Goal: Task Accomplishment & Management: Use online tool/utility

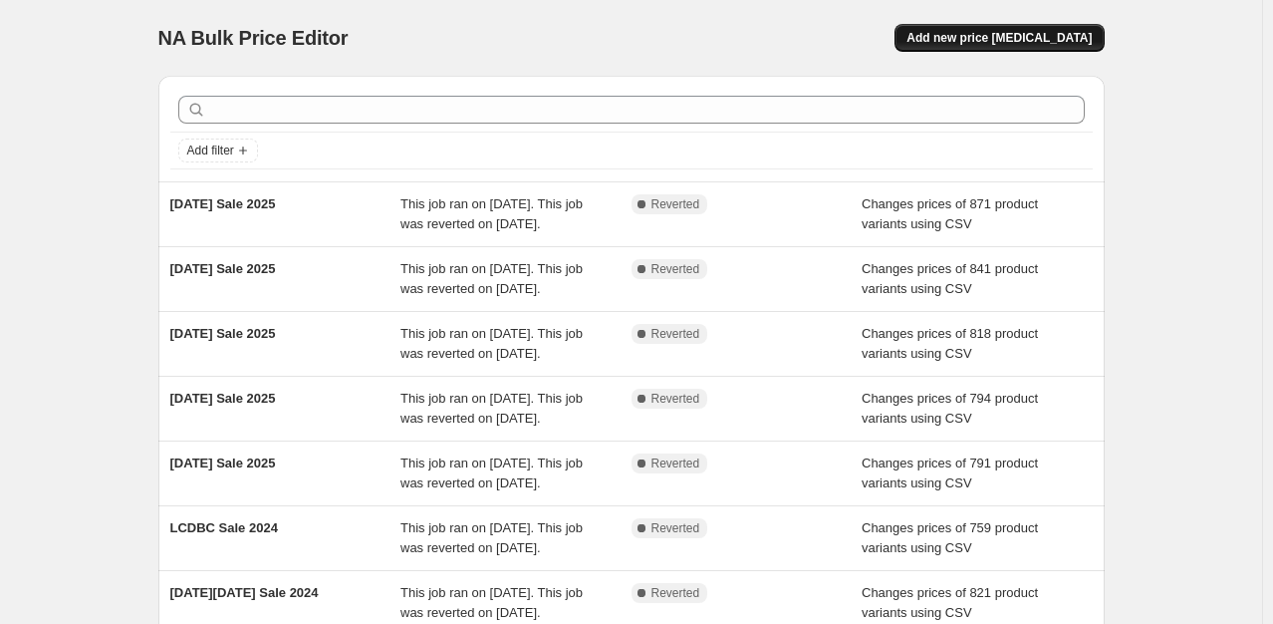
click at [1020, 50] on button "Add new price [MEDICAL_DATA]" at bounding box center [999, 38] width 209 height 28
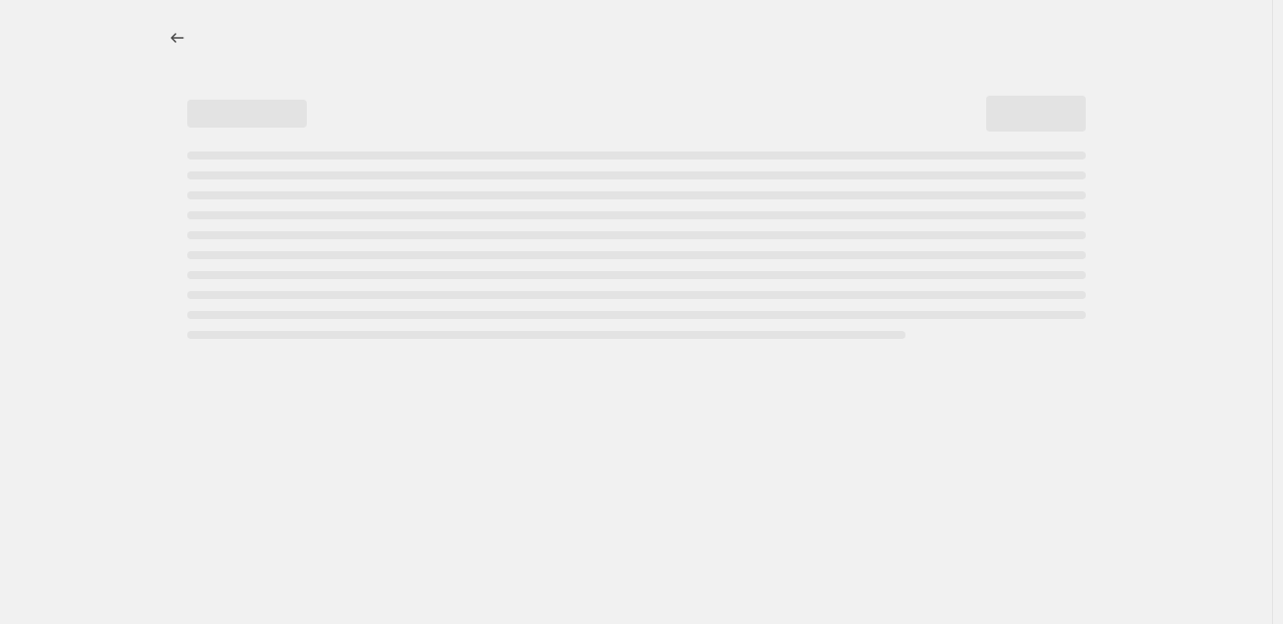
select select "percentage"
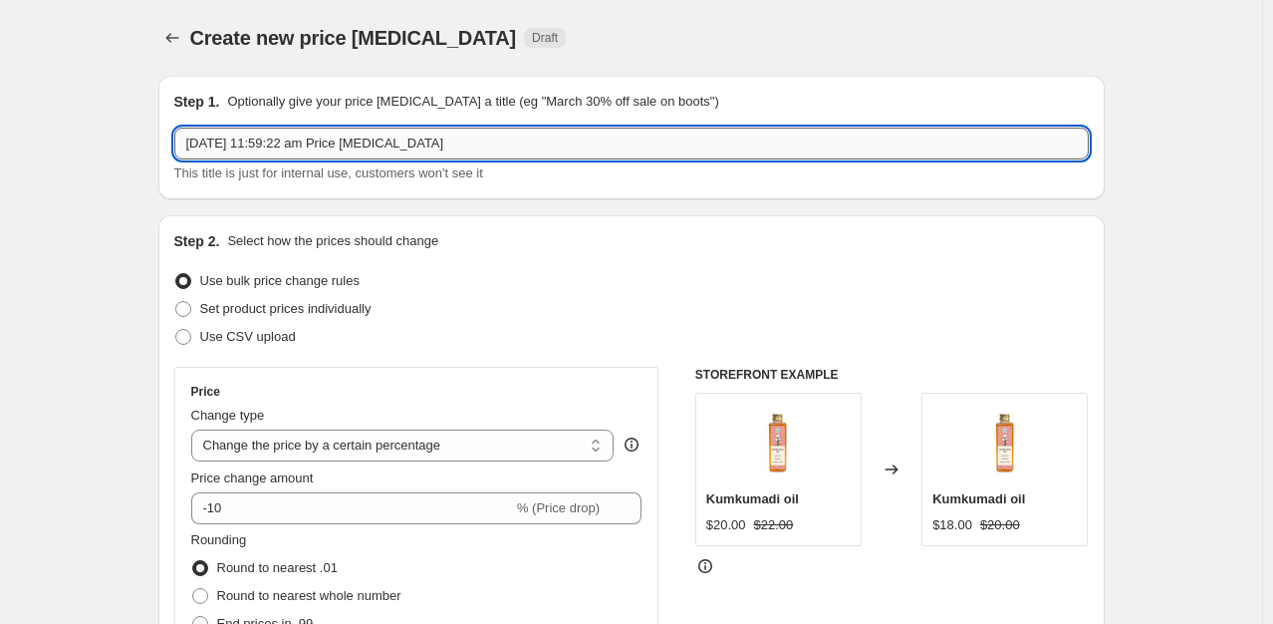
click at [540, 138] on input "[DATE] 11:59:22 am Price [MEDICAL_DATA]" at bounding box center [631, 144] width 915 height 32
type input "iYURA Birthday Sale 2025"
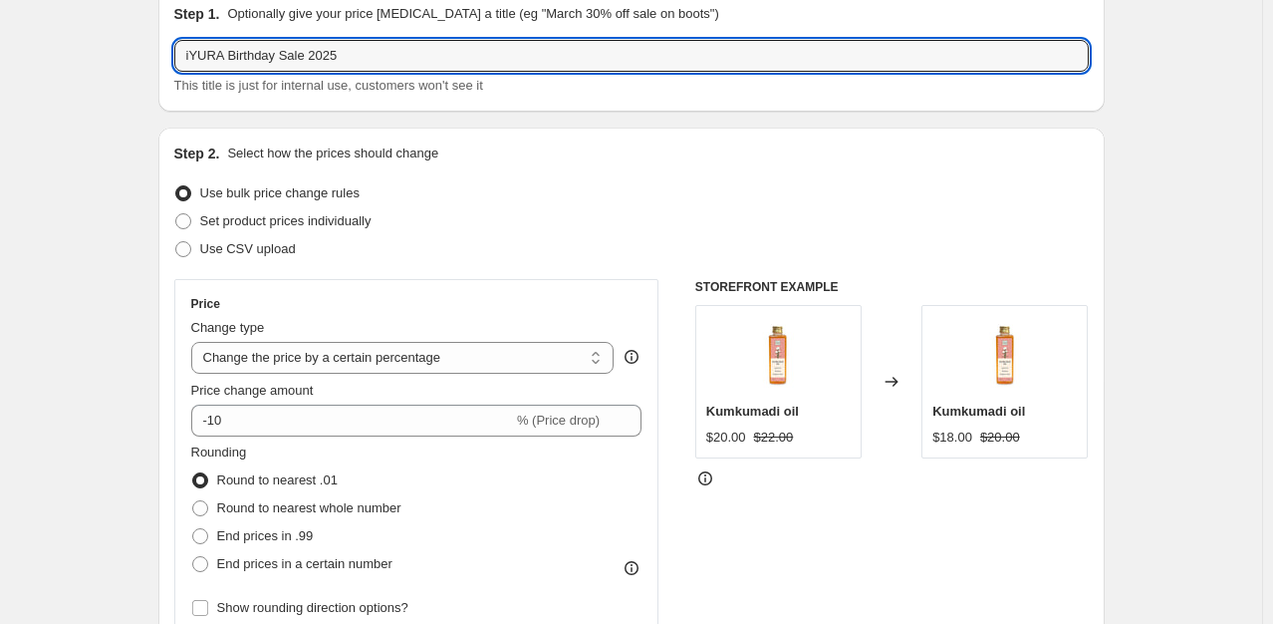
scroll to position [88, 0]
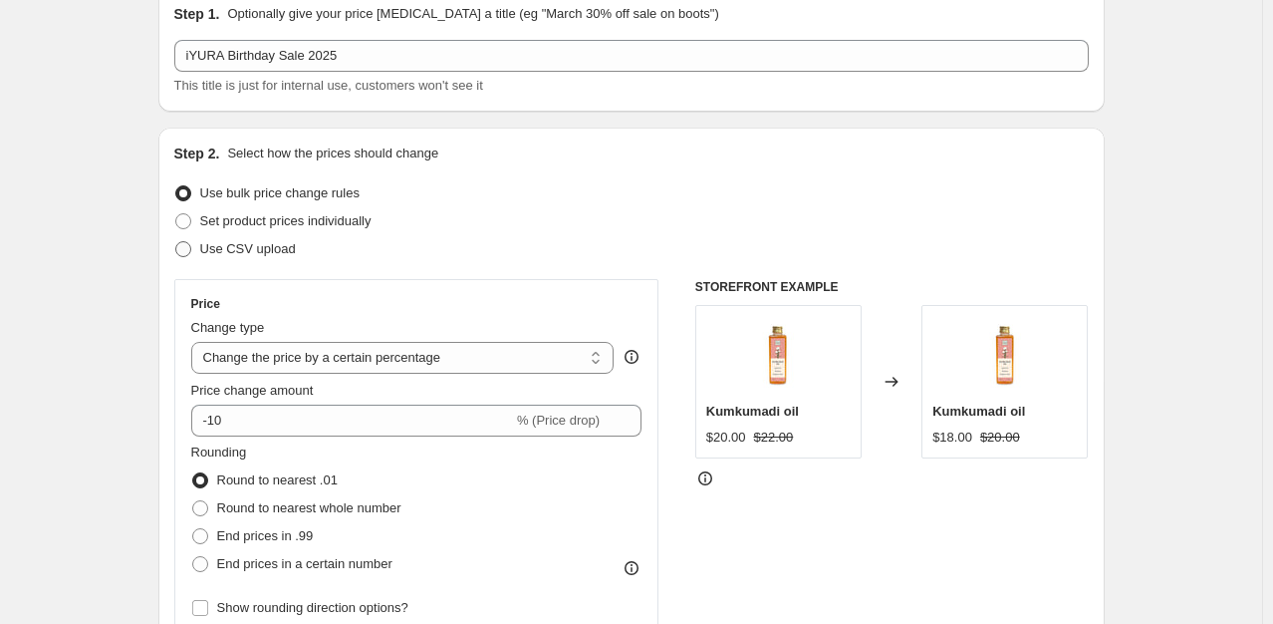
click at [263, 257] on span "Use CSV upload" at bounding box center [248, 249] width 96 height 20
click at [176, 242] on input "Use CSV upload" at bounding box center [175, 241] width 1 height 1
radio input "true"
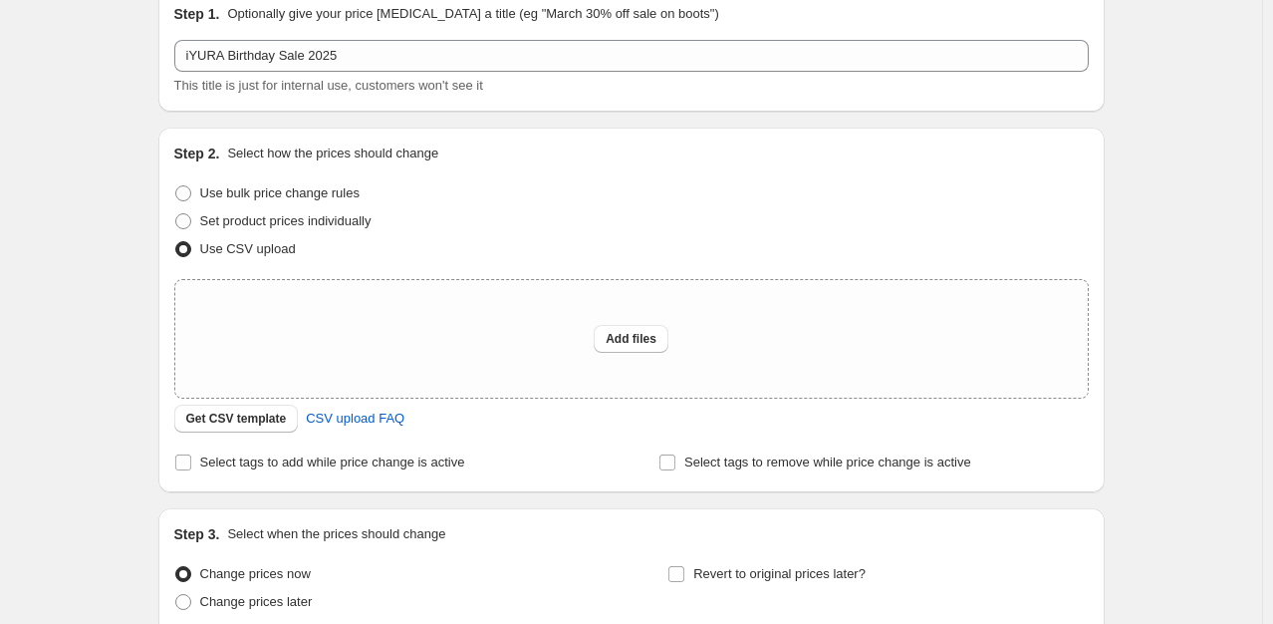
scroll to position [210, 0]
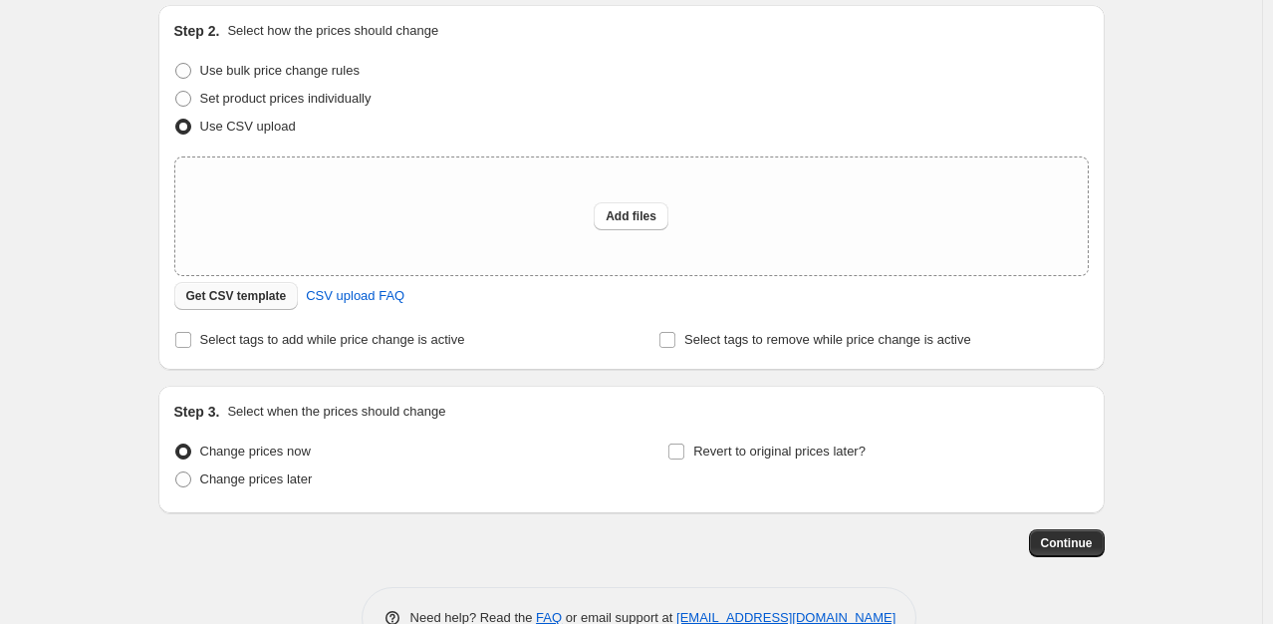
click at [251, 286] on button "Get CSV template" at bounding box center [236, 296] width 125 height 28
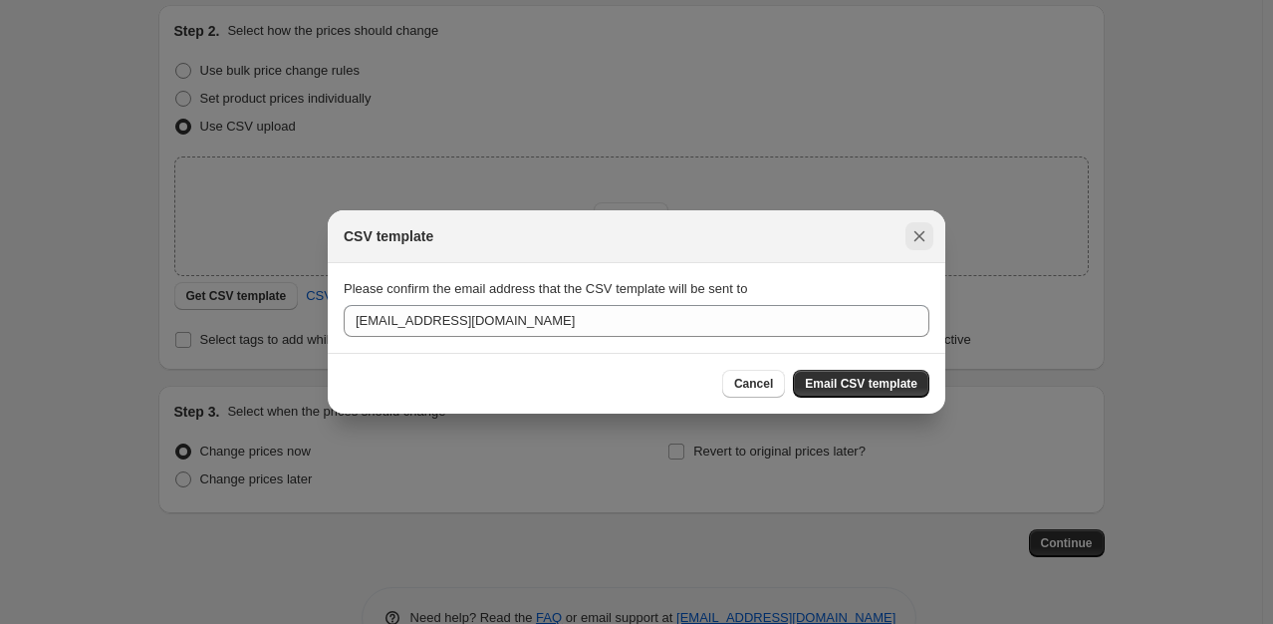
click at [926, 240] on icon "Close" at bounding box center [920, 236] width 20 height 20
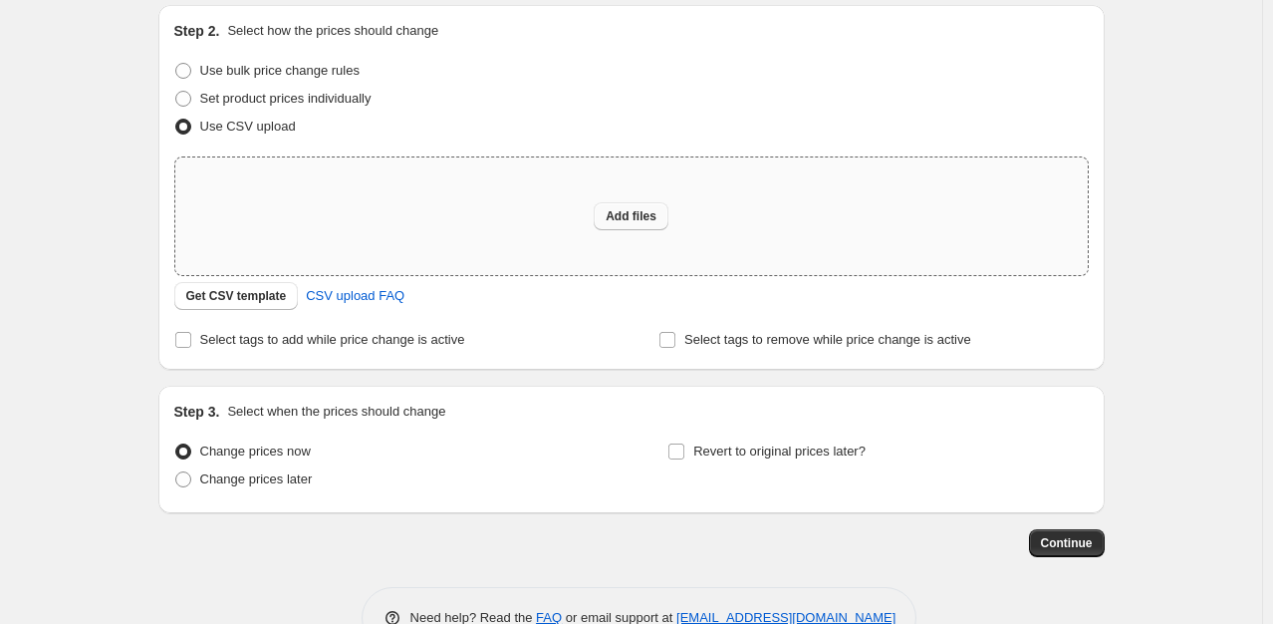
click at [634, 213] on span "Add files" at bounding box center [631, 216] width 51 height 16
type input "C:\fakepath\csv_template_user_12905.csv"
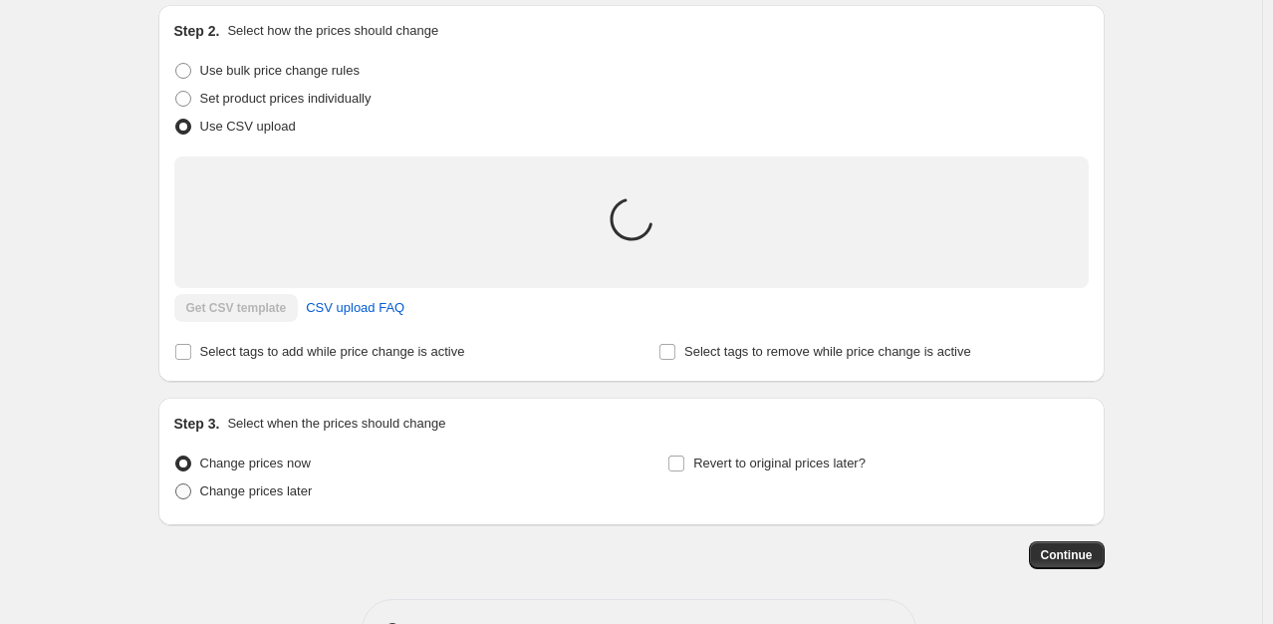
click at [302, 492] on span "Change prices later" at bounding box center [256, 490] width 113 height 15
click at [176, 484] on input "Change prices later" at bounding box center [175, 483] width 1 height 1
radio input "true"
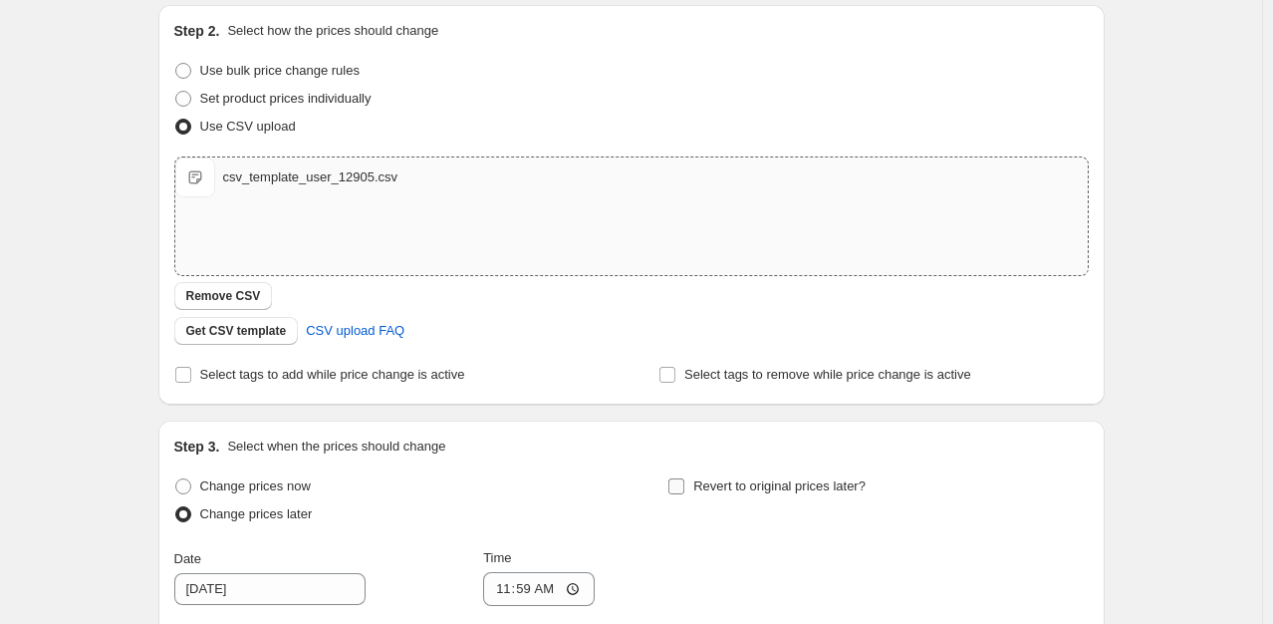
click at [708, 480] on span "Revert to original prices later?" at bounding box center [779, 485] width 172 height 15
click at [685, 480] on input "Revert to original prices later?" at bounding box center [677, 486] width 16 height 16
checkbox input "true"
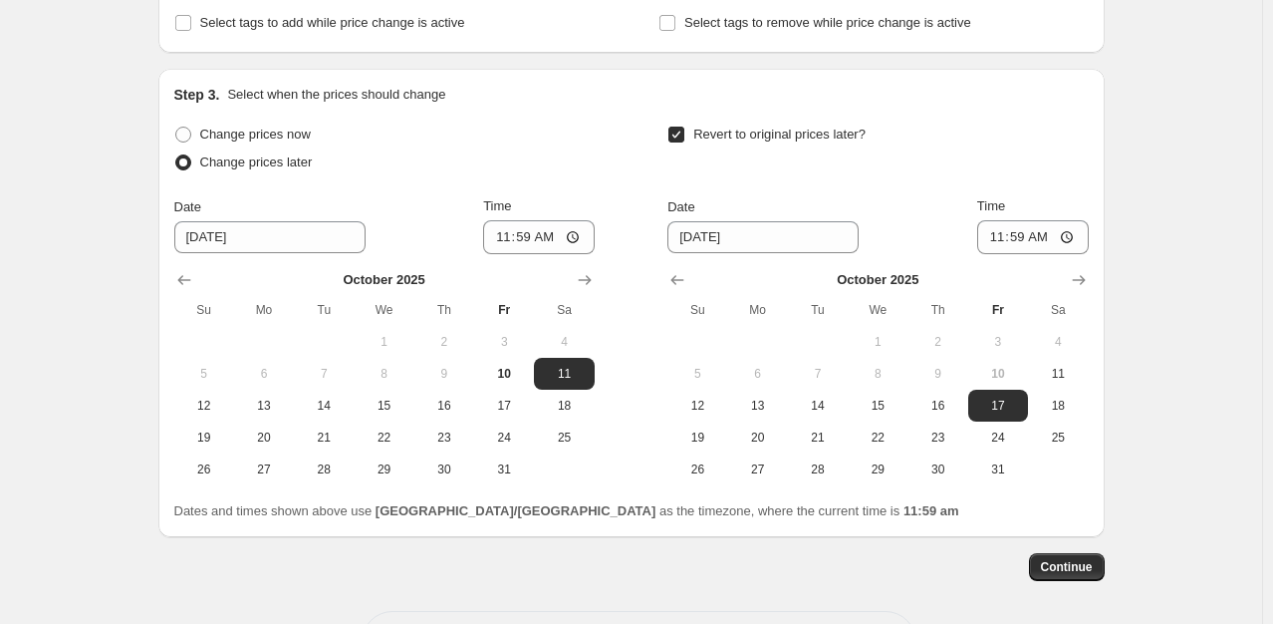
scroll to position [564, 0]
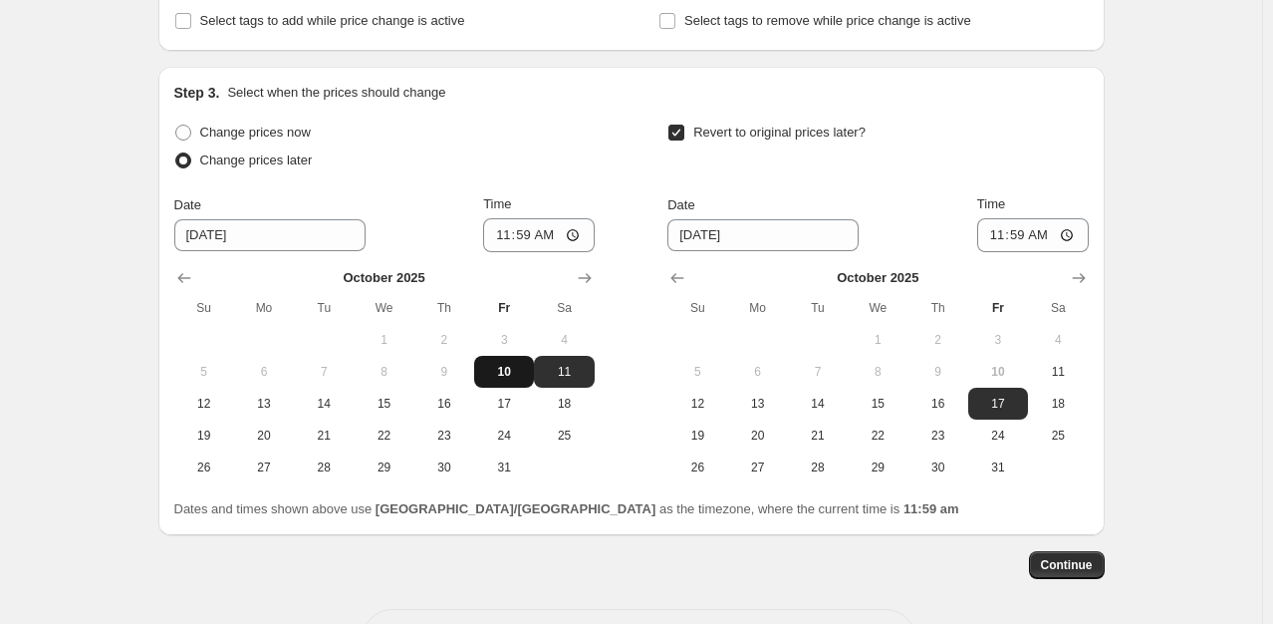
click at [505, 357] on button "10" at bounding box center [504, 372] width 60 height 32
type input "[DATE]"
click at [575, 239] on input "11:59" at bounding box center [539, 235] width 112 height 34
type input "12:53"
click at [588, 139] on div "Change prices now" at bounding box center [384, 133] width 420 height 28
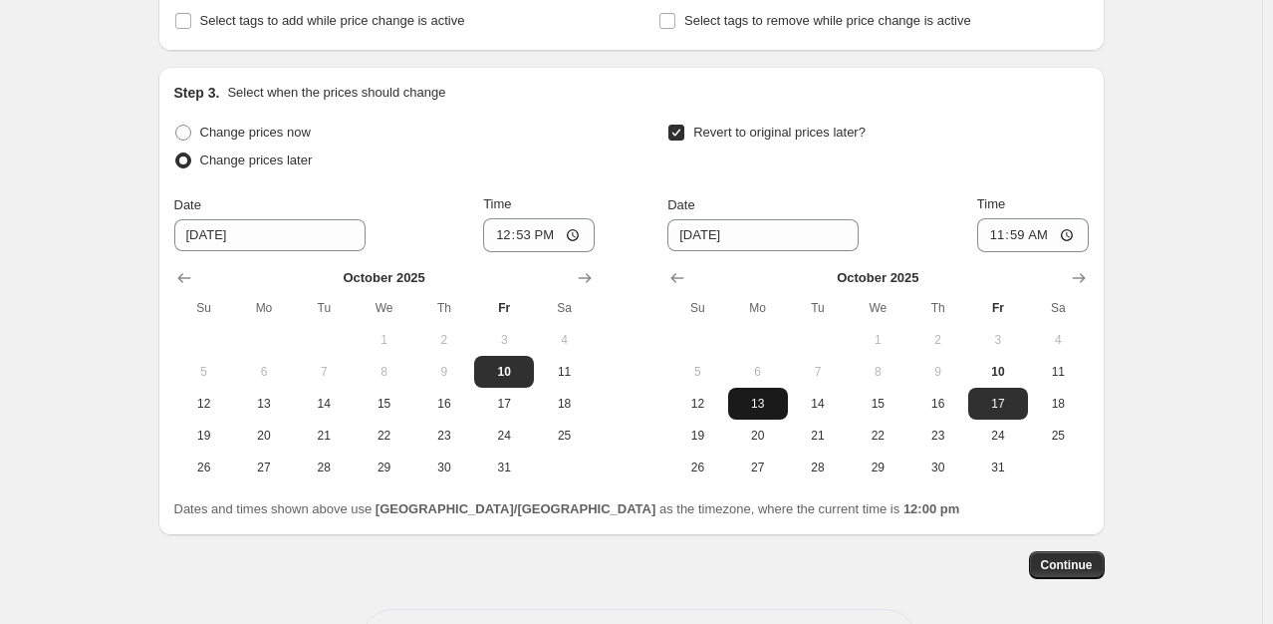
click at [763, 398] on span "13" at bounding box center [758, 404] width 44 height 16
type input "[DATE]"
click at [1040, 237] on input "11:59" at bounding box center [1033, 235] width 112 height 34
click at [1076, 236] on input "11:59" at bounding box center [1033, 235] width 112 height 34
type input "21:27"
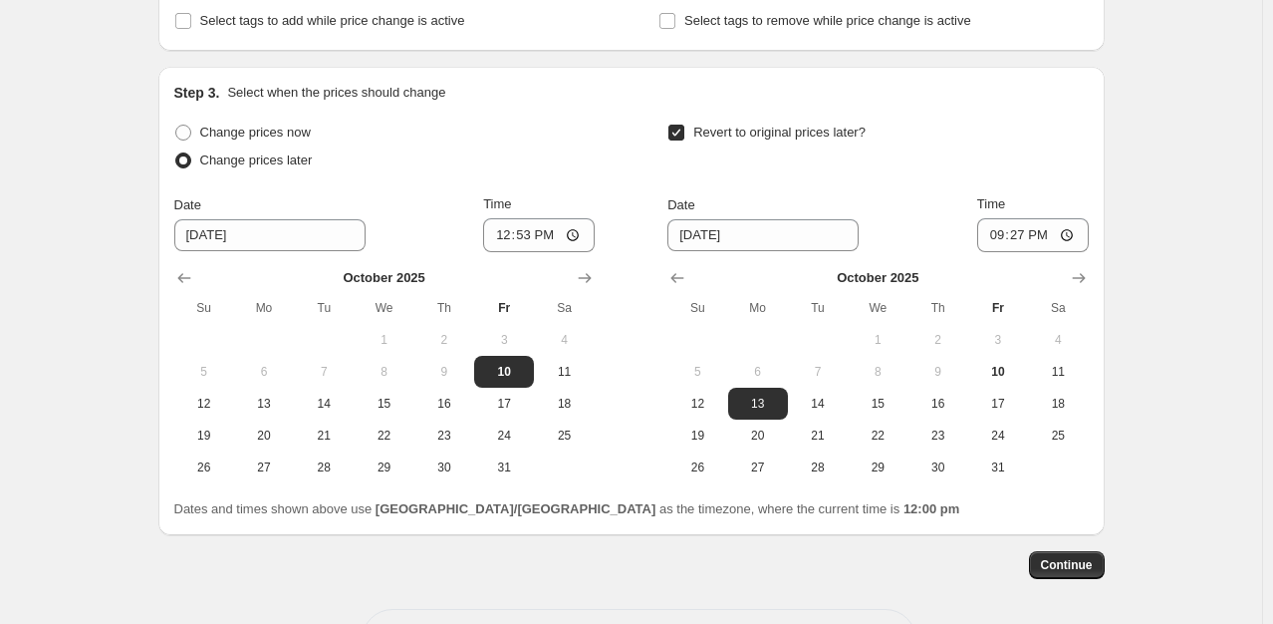
click at [1047, 108] on div "Step 3. Select when the prices should change Change prices now Change prices la…" at bounding box center [631, 301] width 915 height 436
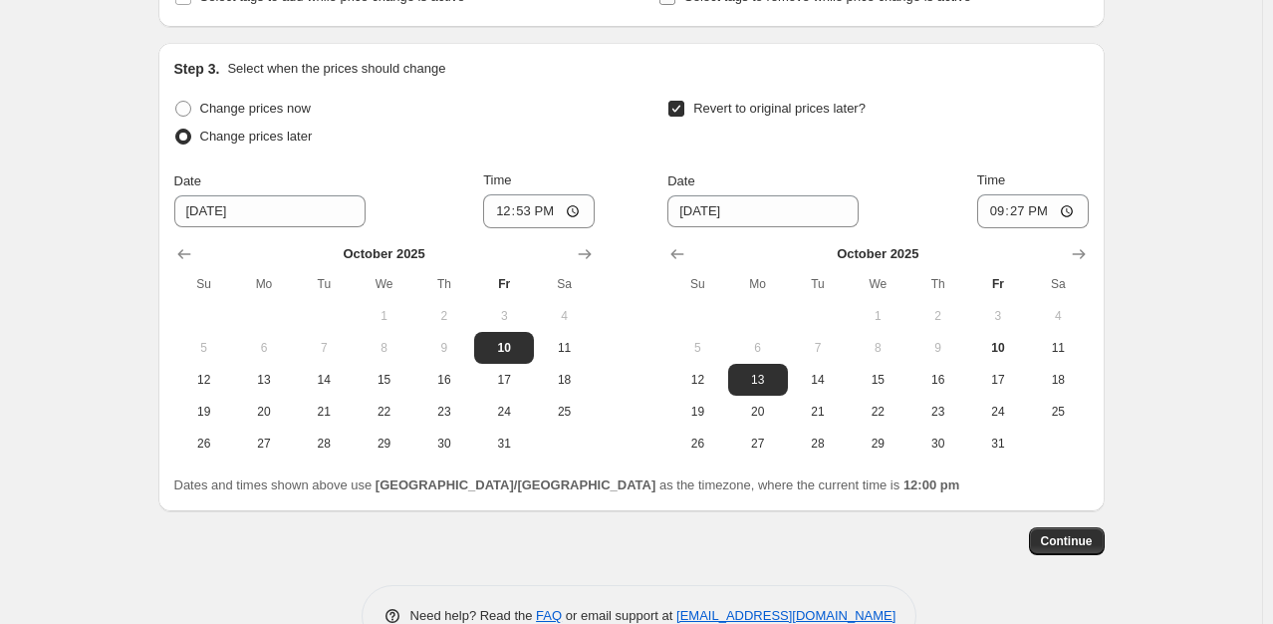
scroll to position [640, 0]
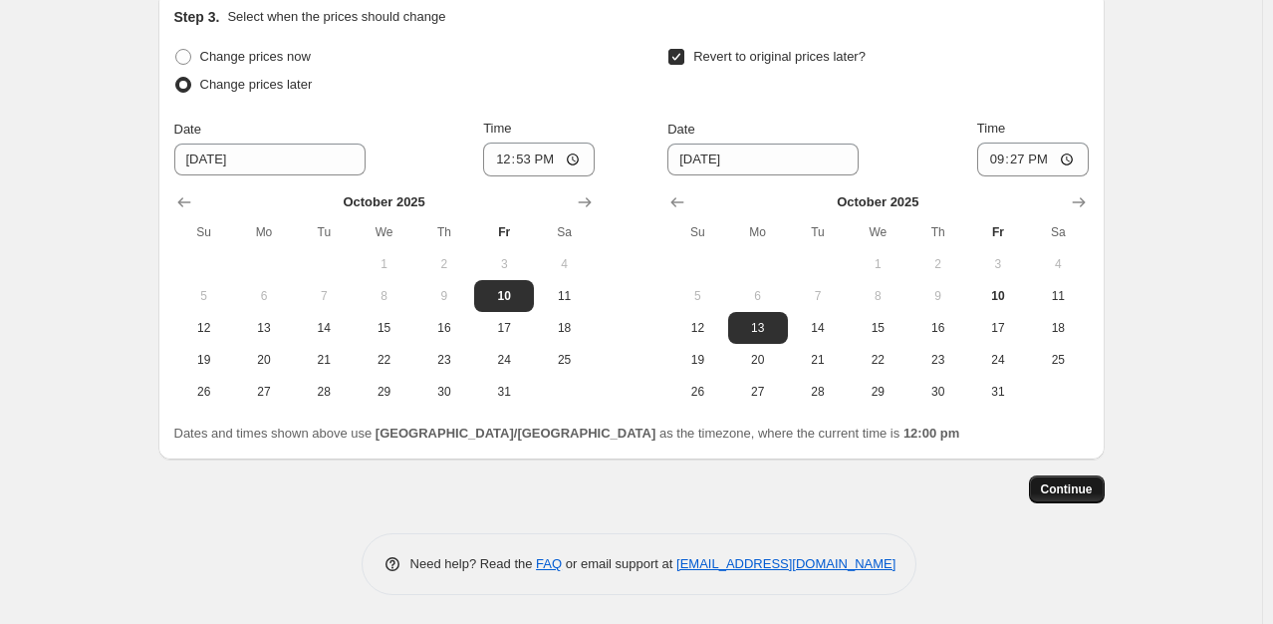
click at [1046, 484] on button "Continue" at bounding box center [1067, 489] width 76 height 28
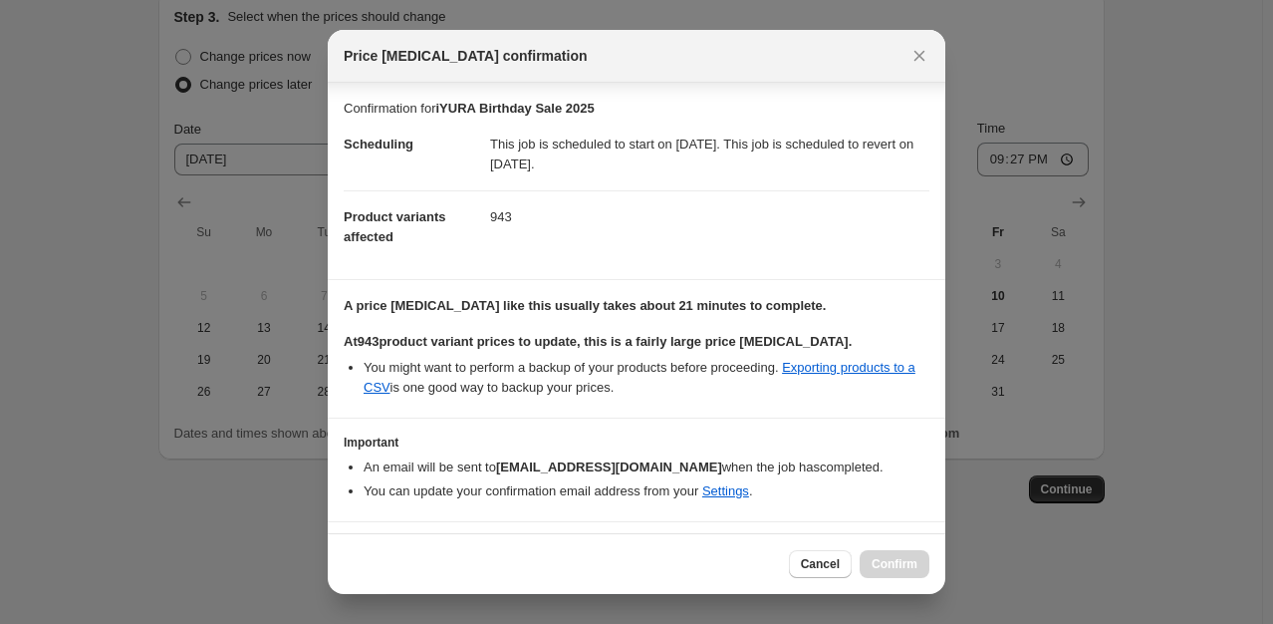
scroll to position [47, 0]
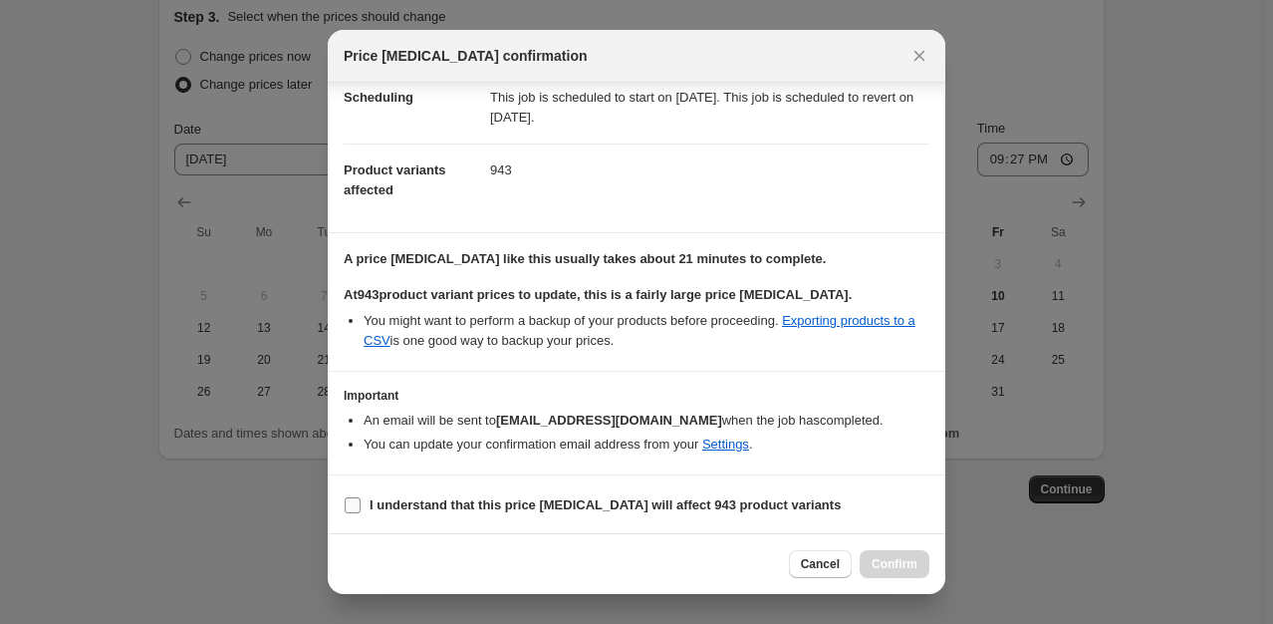
click at [488, 503] on b "I understand that this price [MEDICAL_DATA] will affect 943 product variants" at bounding box center [605, 504] width 471 height 15
click at [361, 503] on input "I understand that this price [MEDICAL_DATA] will affect 943 product variants" at bounding box center [353, 505] width 16 height 16
checkbox input "true"
click at [890, 568] on span "Confirm" at bounding box center [895, 564] width 46 height 16
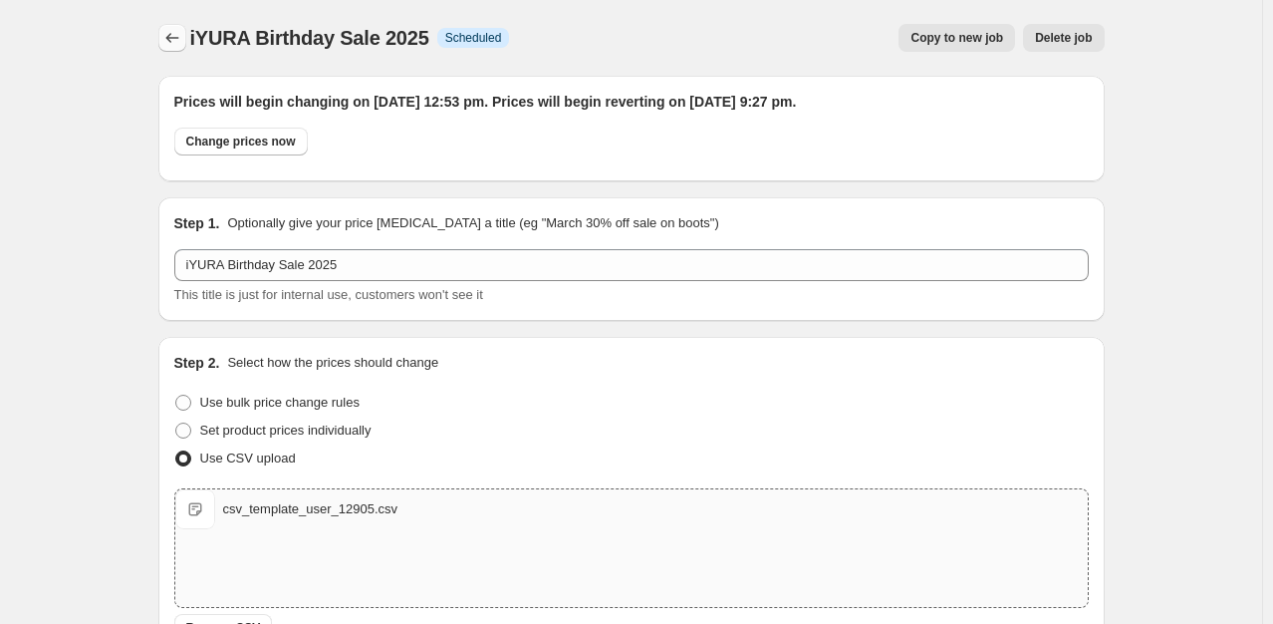
click at [166, 40] on icon "Price change jobs" at bounding box center [172, 38] width 20 height 20
